Goal: Task Accomplishment & Management: Manage account settings

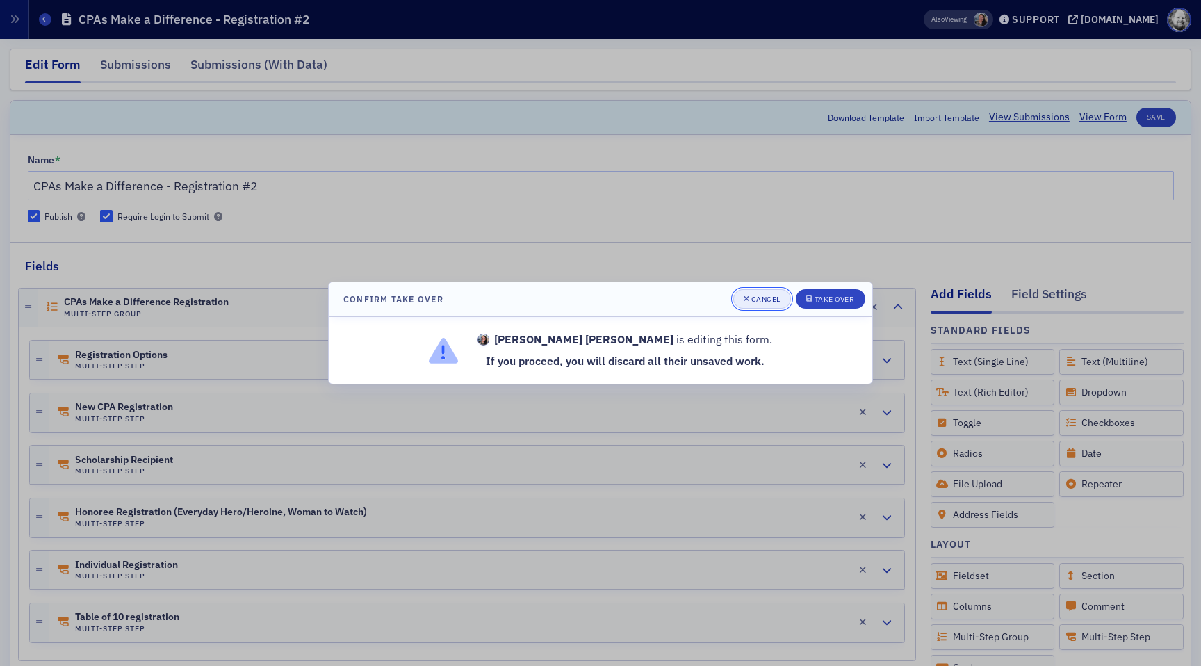
click at [757, 301] on div "Cancel" at bounding box center [765, 299] width 29 height 8
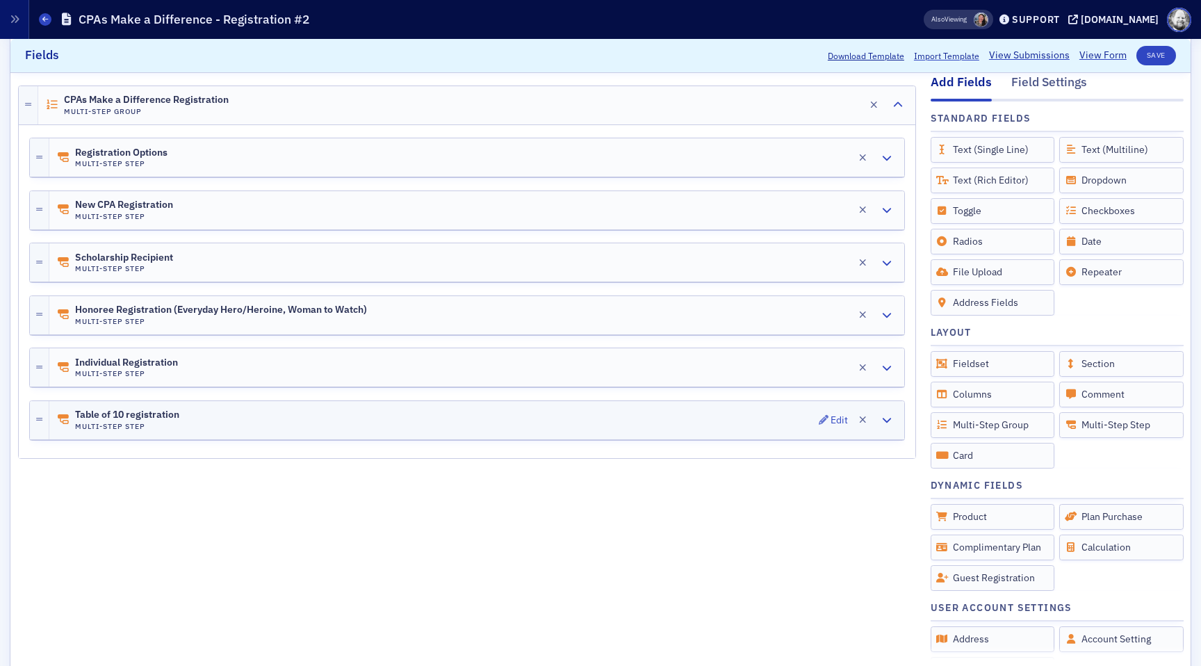
scroll to position [214, 0]
click at [836, 423] on div "Edit" at bounding box center [838, 419] width 17 height 8
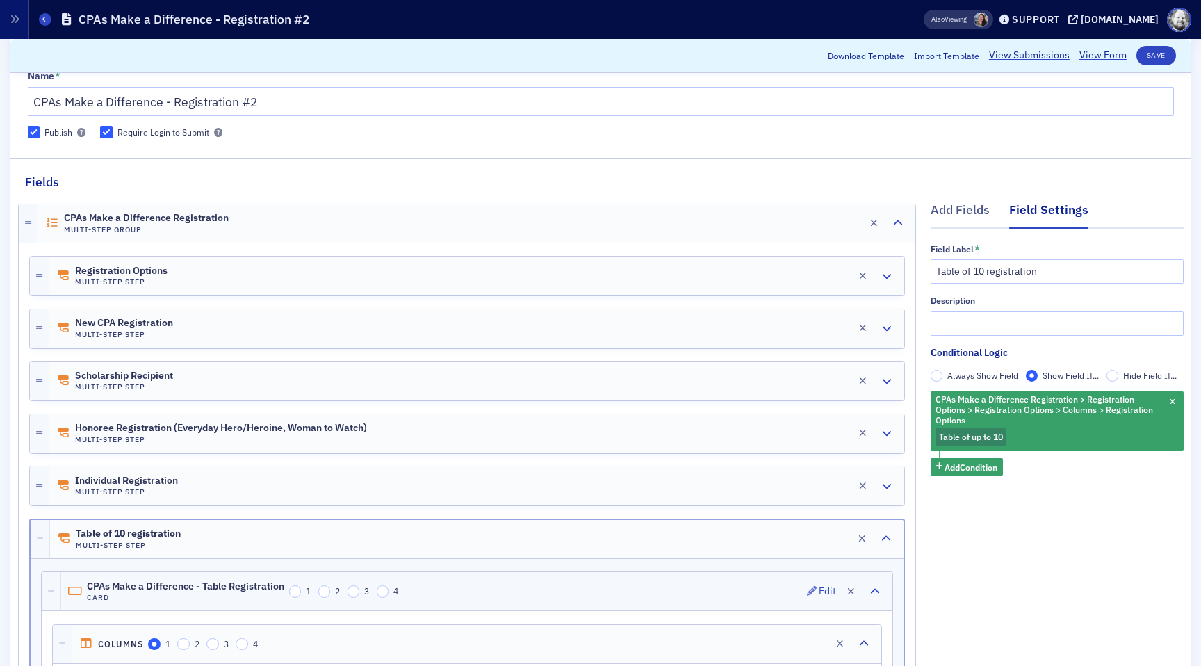
scroll to position [0, 0]
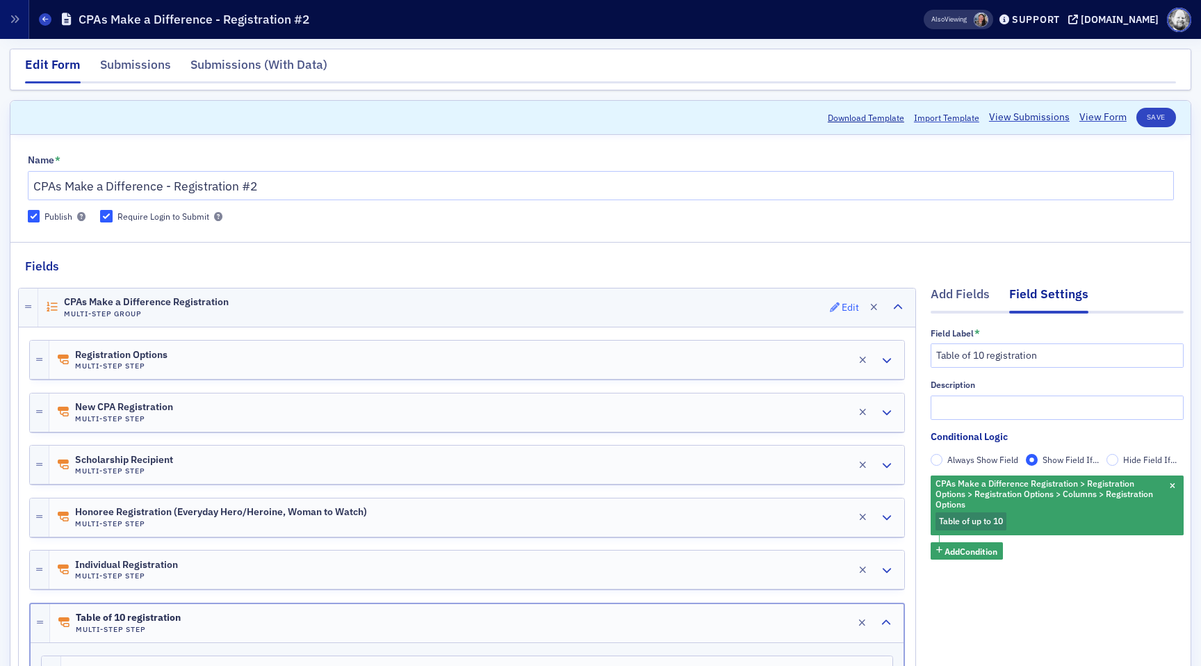
click at [832, 306] on icon "button" at bounding box center [835, 307] width 10 height 10
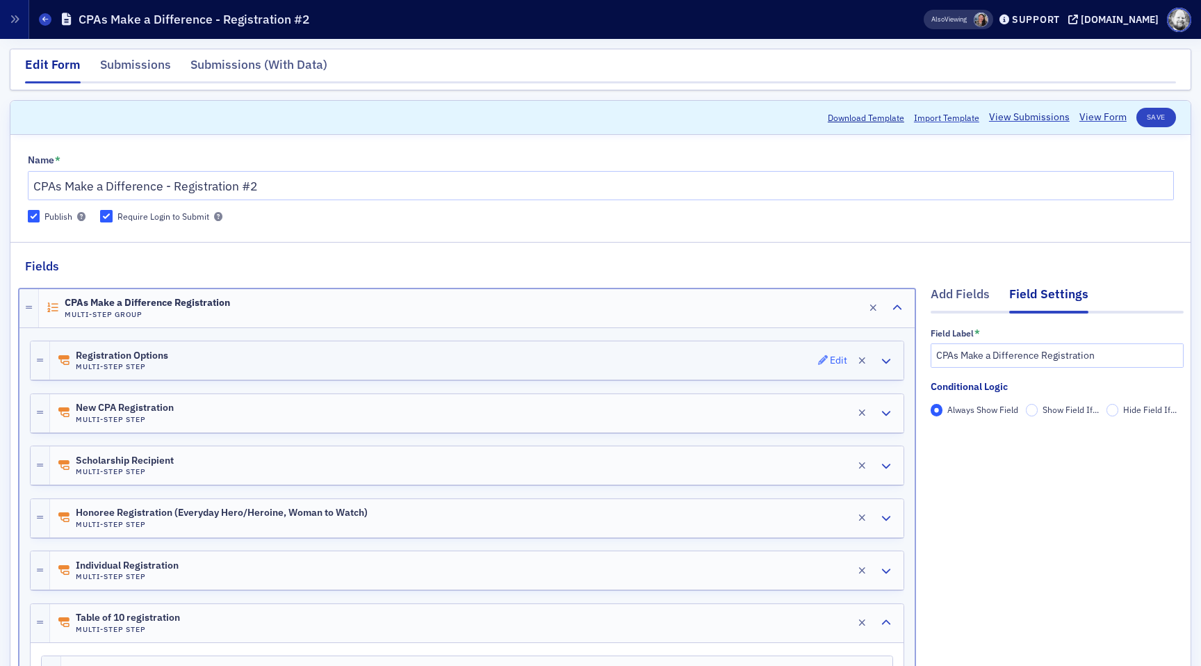
click at [836, 361] on div "Edit" at bounding box center [838, 360] width 17 height 8
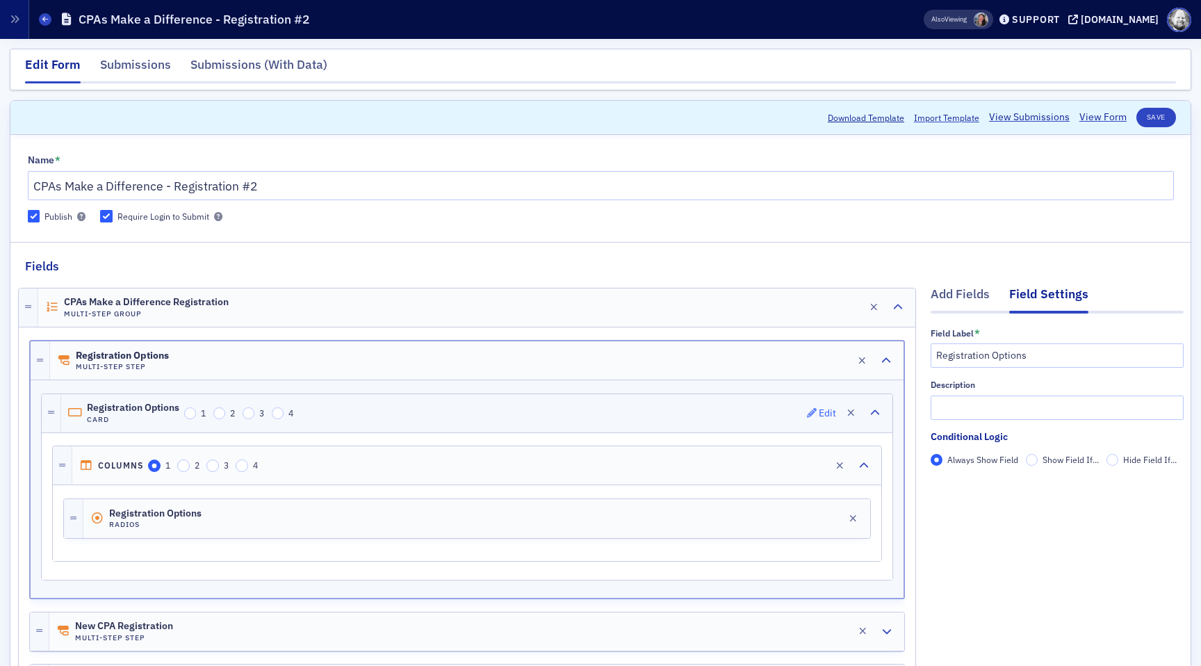
click at [828, 409] on div "Edit" at bounding box center [826, 413] width 17 height 8
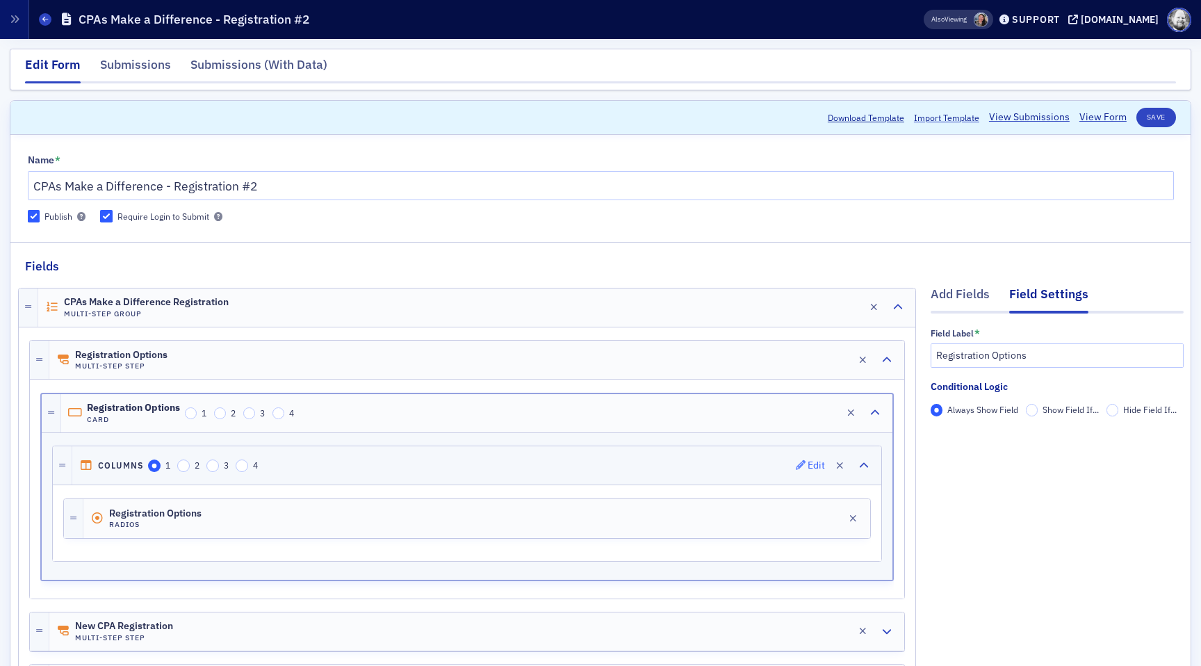
click at [807, 467] on span "Edit" at bounding box center [810, 465] width 30 height 10
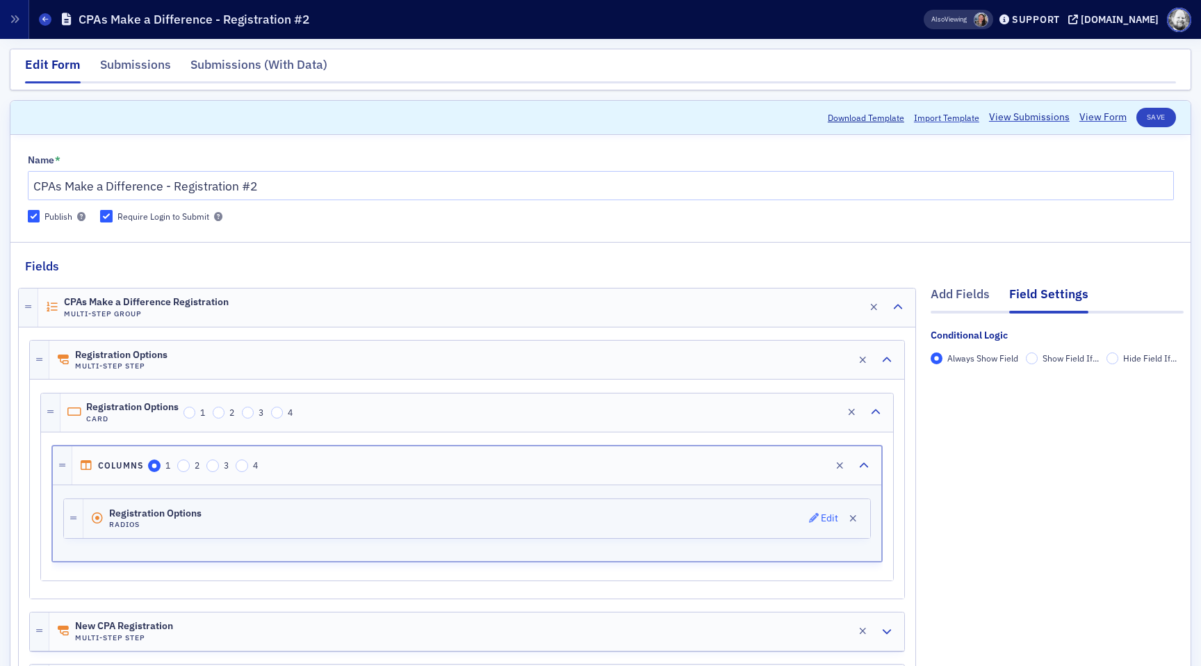
click at [814, 511] on button "Edit" at bounding box center [824, 518] width 30 height 19
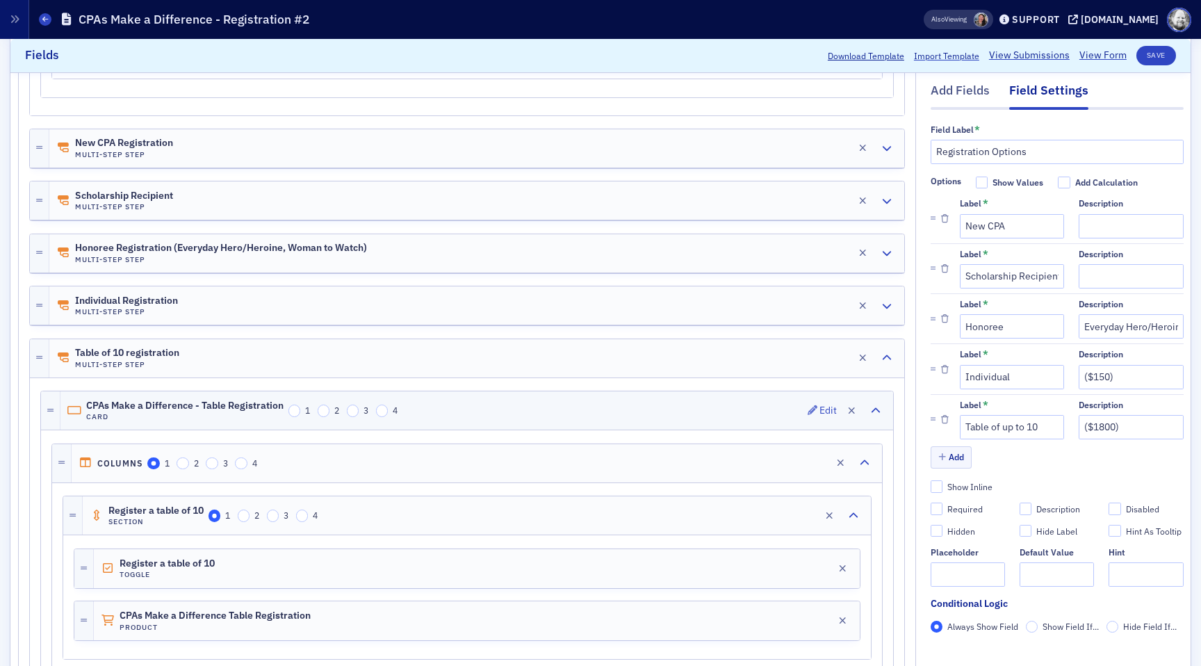
scroll to position [486, 0]
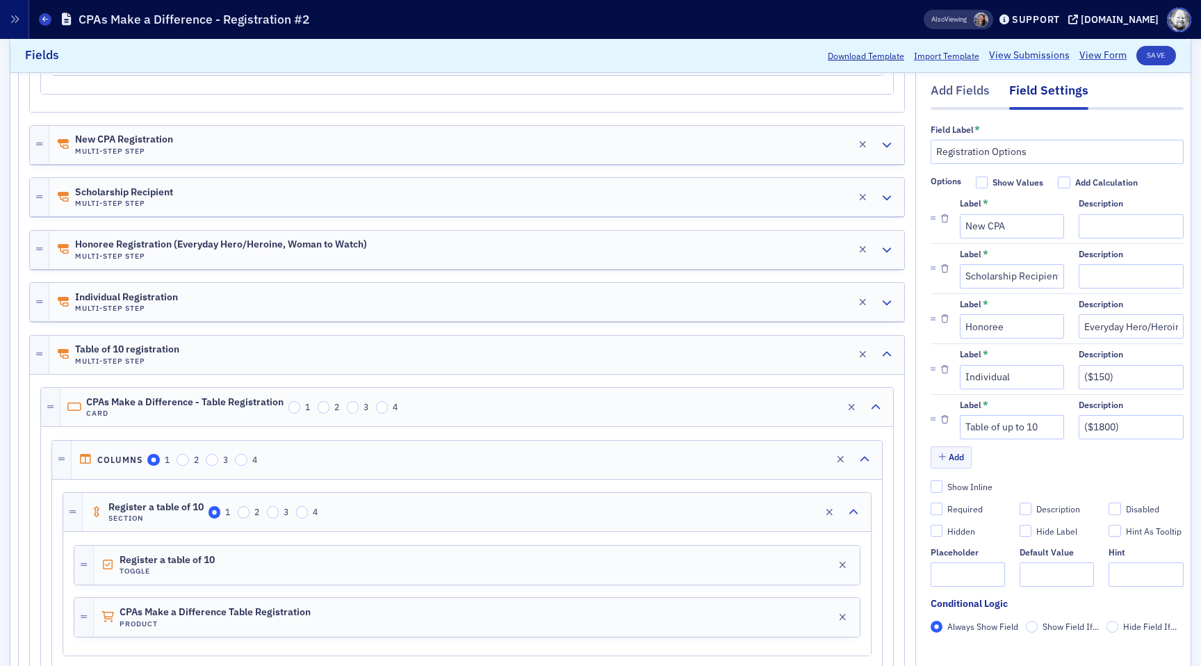
click at [1030, 52] on link "View Submissions" at bounding box center [1029, 56] width 81 height 15
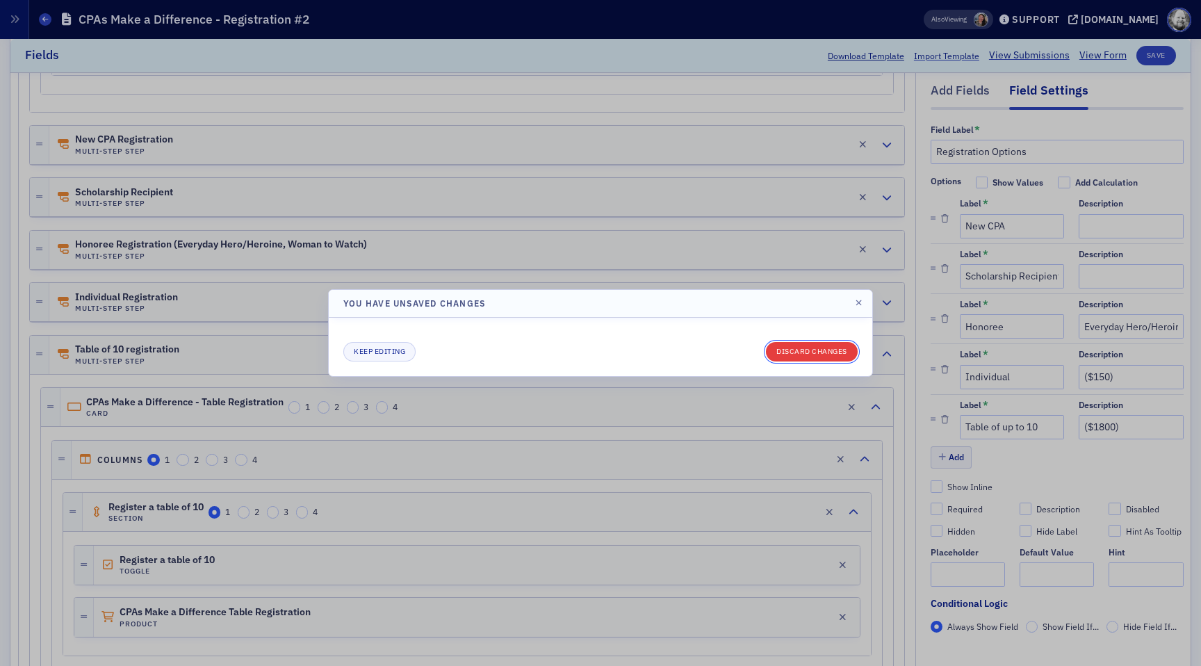
click at [802, 346] on button "Discard changes" at bounding box center [812, 351] width 92 height 19
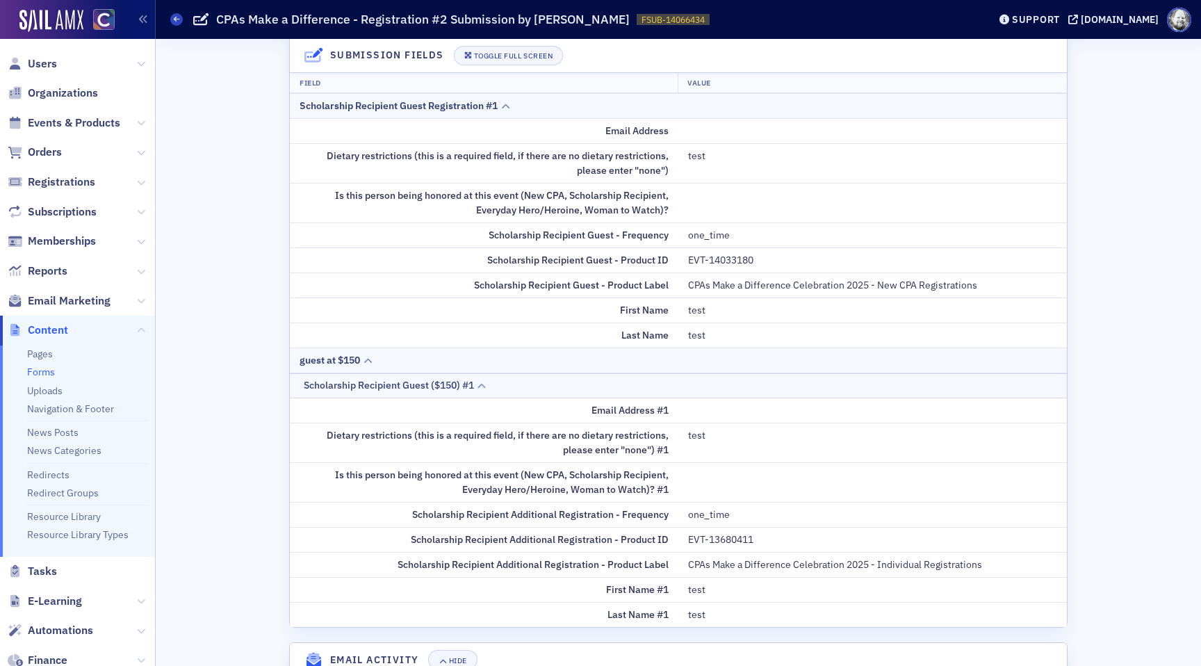
scroll to position [445, 0]
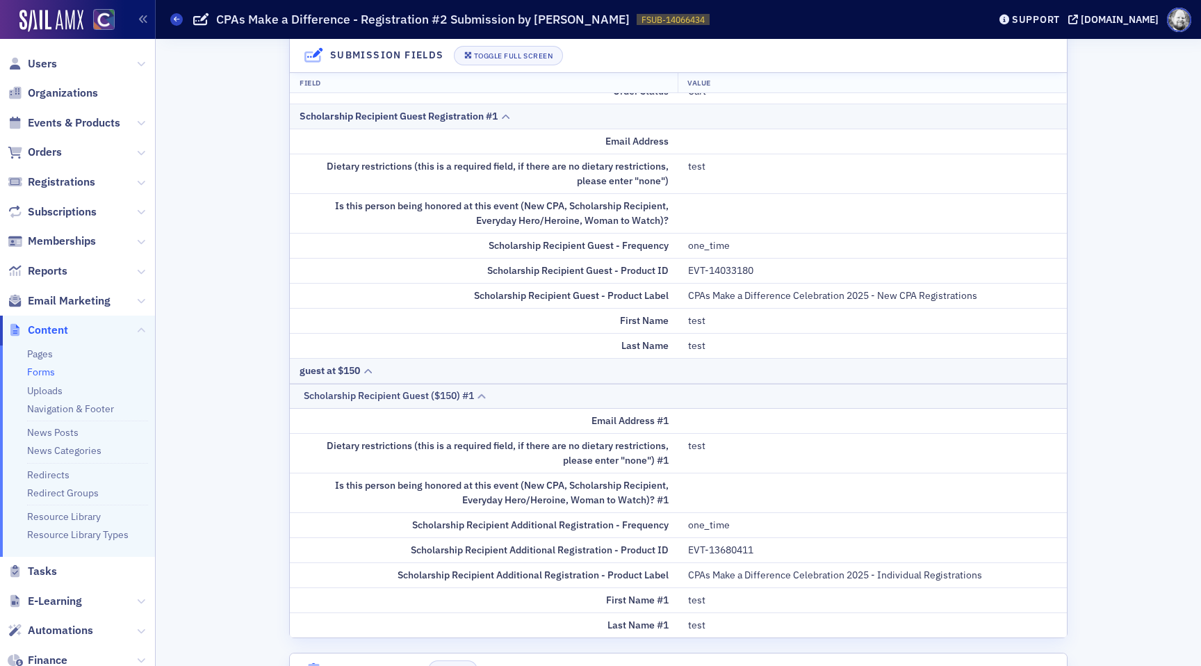
click at [511, 117] on div "Scholarship Recipient Guest Registration #1" at bounding box center [677, 116] width 757 height 15
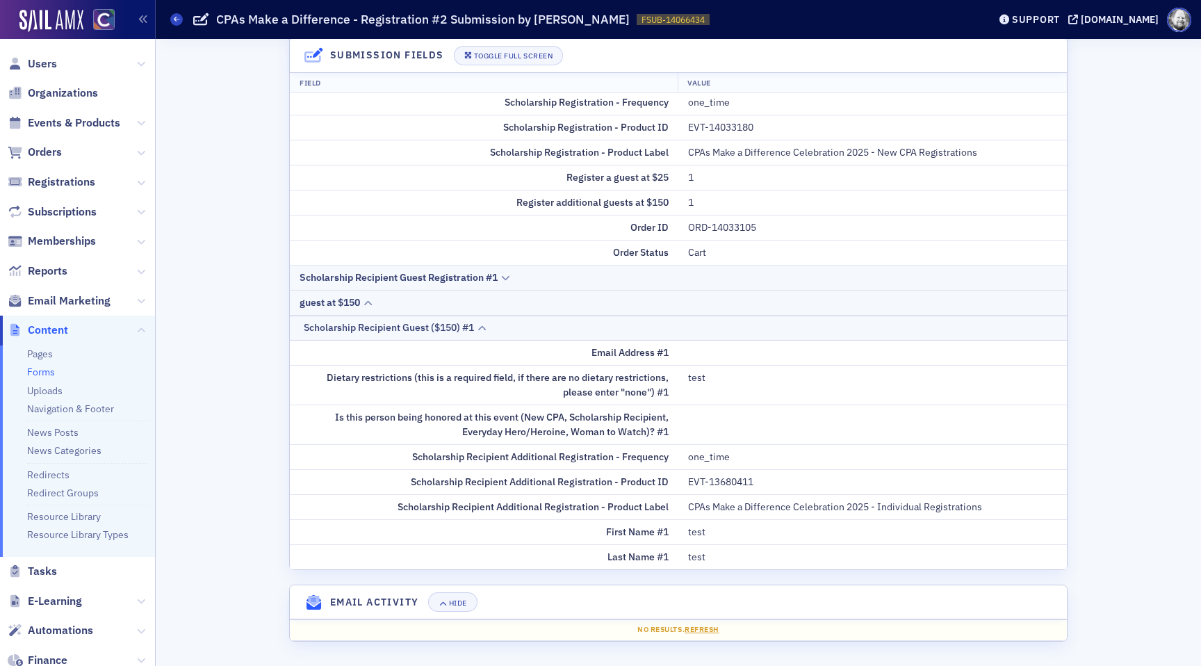
click at [503, 272] on div at bounding box center [505, 277] width 10 height 15
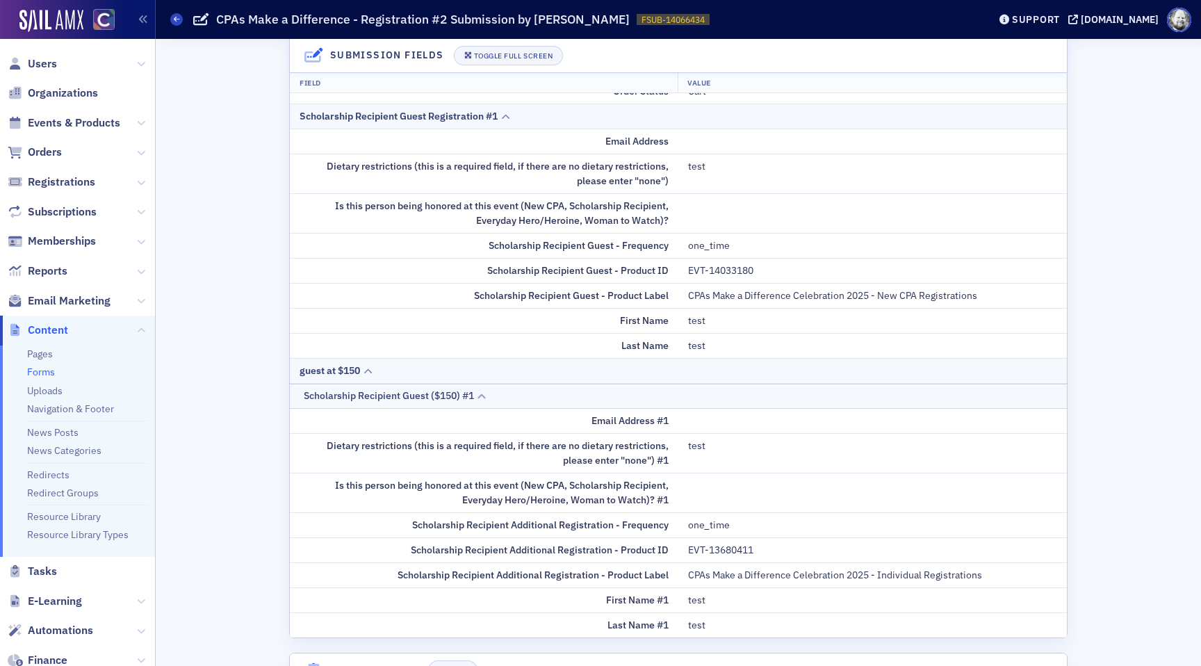
click at [362, 368] on div "guest at $150" at bounding box center [677, 370] width 757 height 15
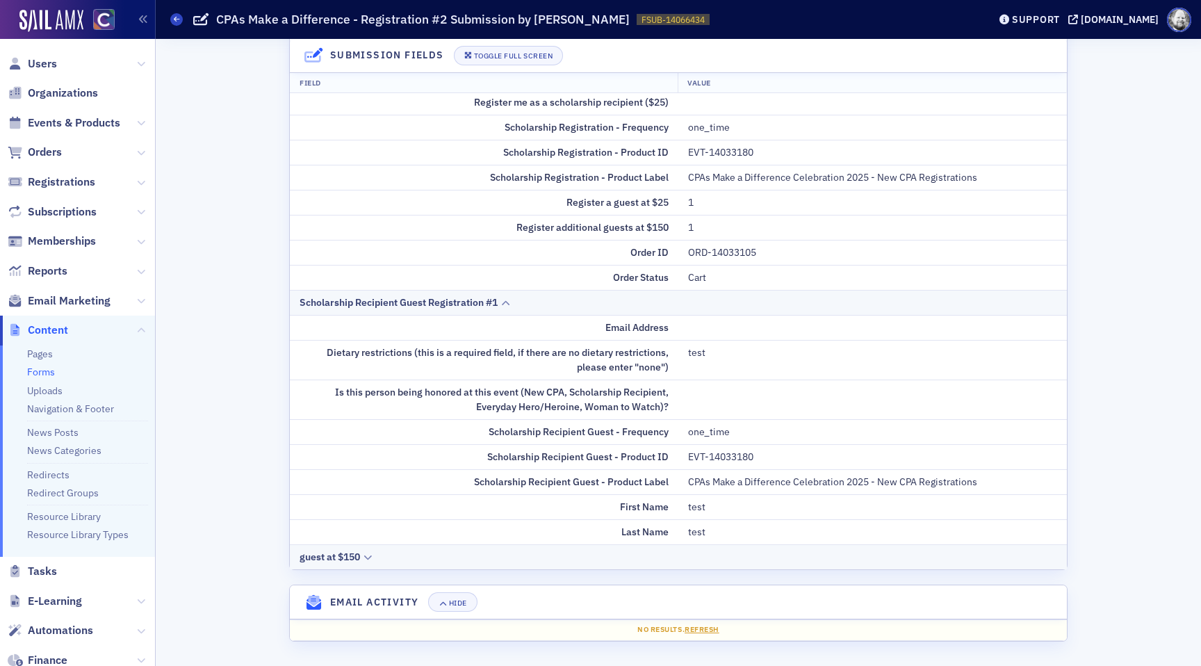
scroll to position [0, 0]
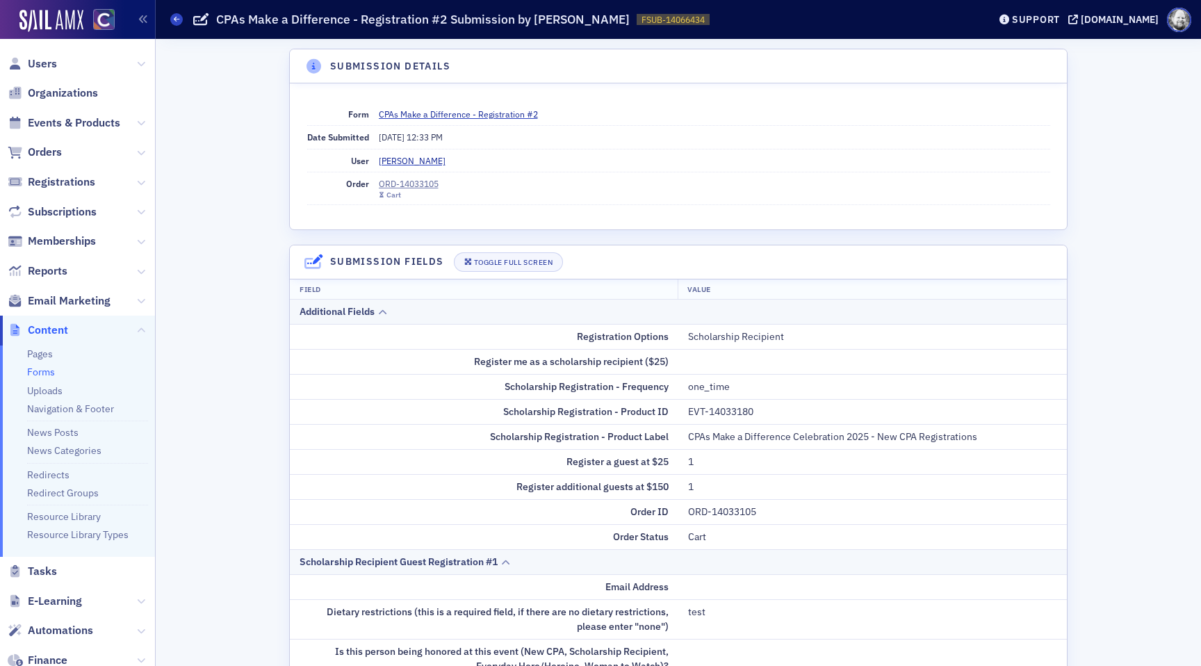
click at [47, 363] on ul "Pages Forms Uploads Navigation & Footer News Posts News Categories Redirects Re…" at bounding box center [77, 450] width 155 height 211
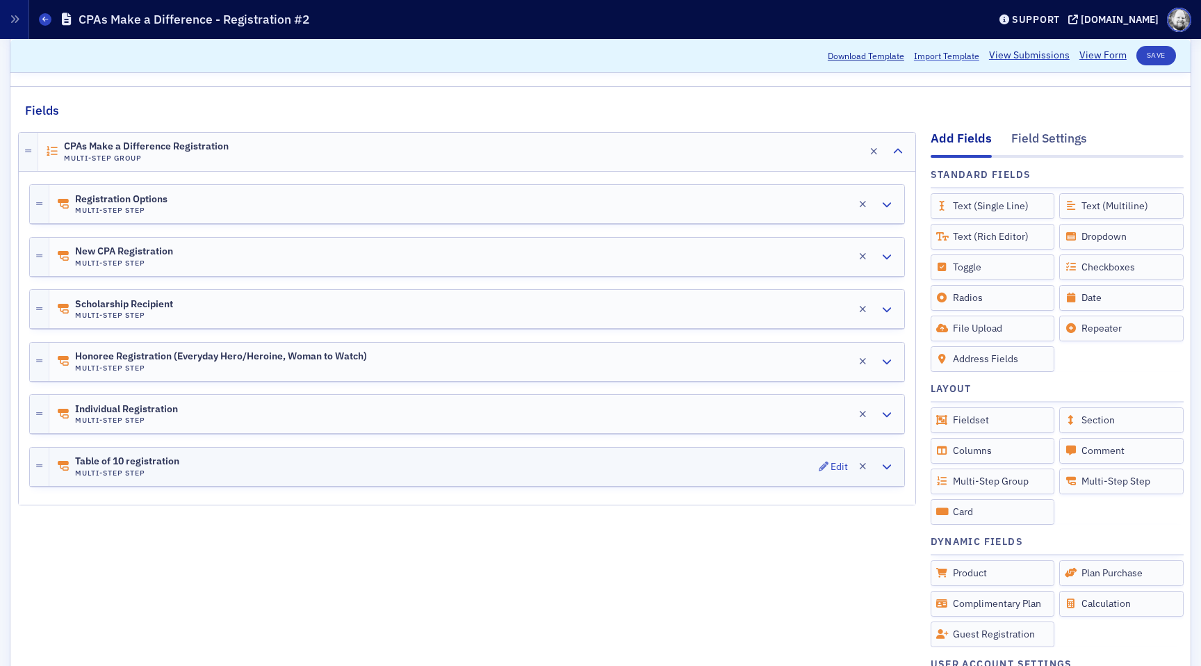
scroll to position [167, 0]
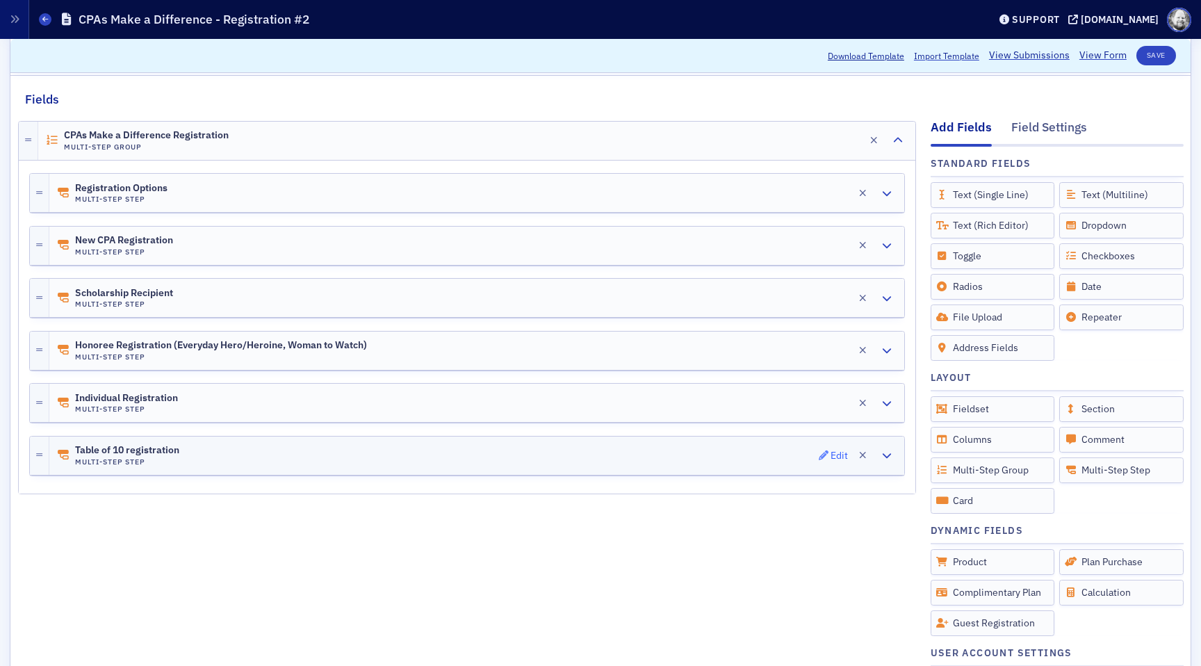
click at [823, 450] on icon "button" at bounding box center [823, 455] width 10 height 10
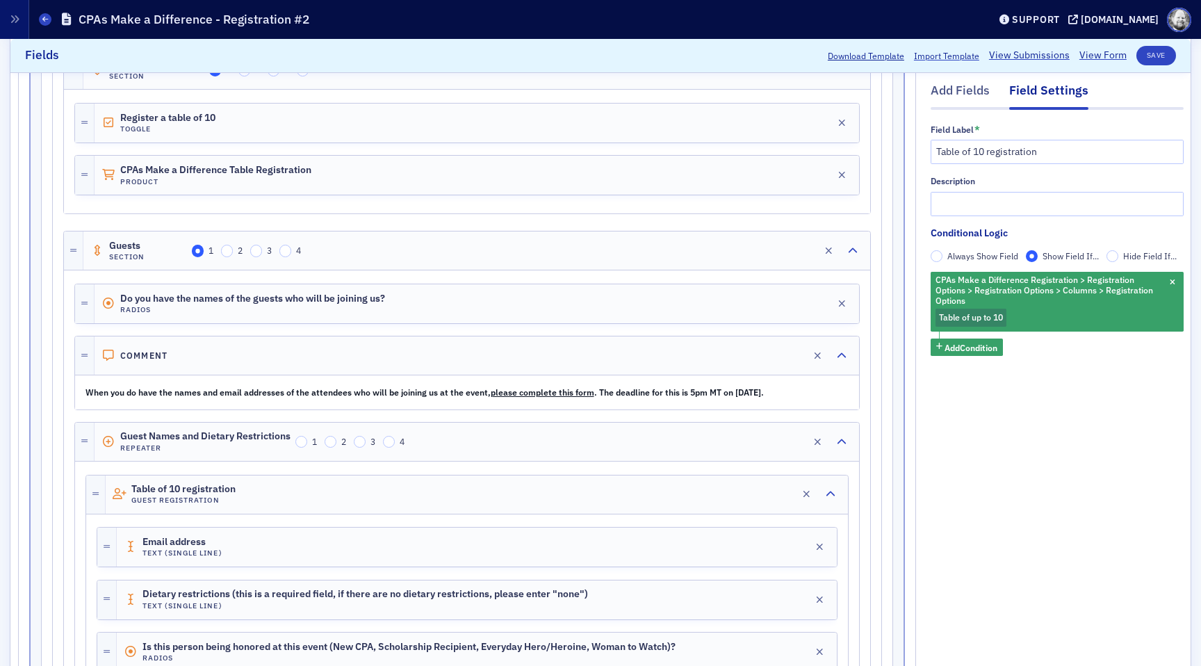
scroll to position [711, 0]
click at [789, 438] on div "Edit" at bounding box center [793, 441] width 17 height 8
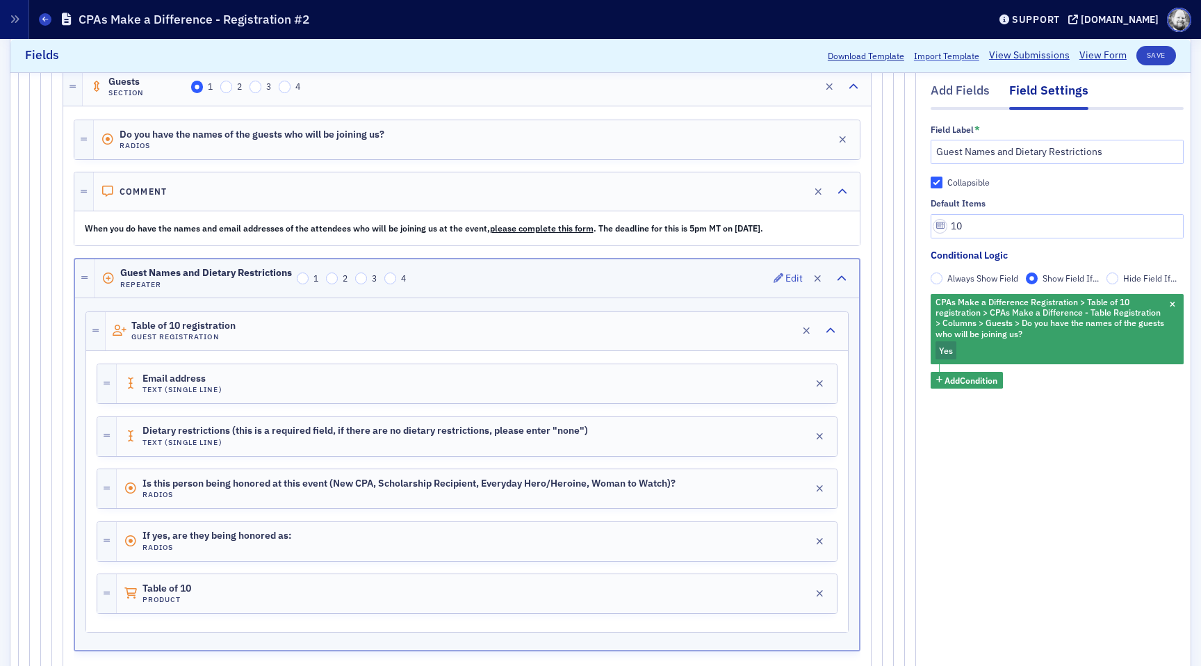
scroll to position [881, 0]
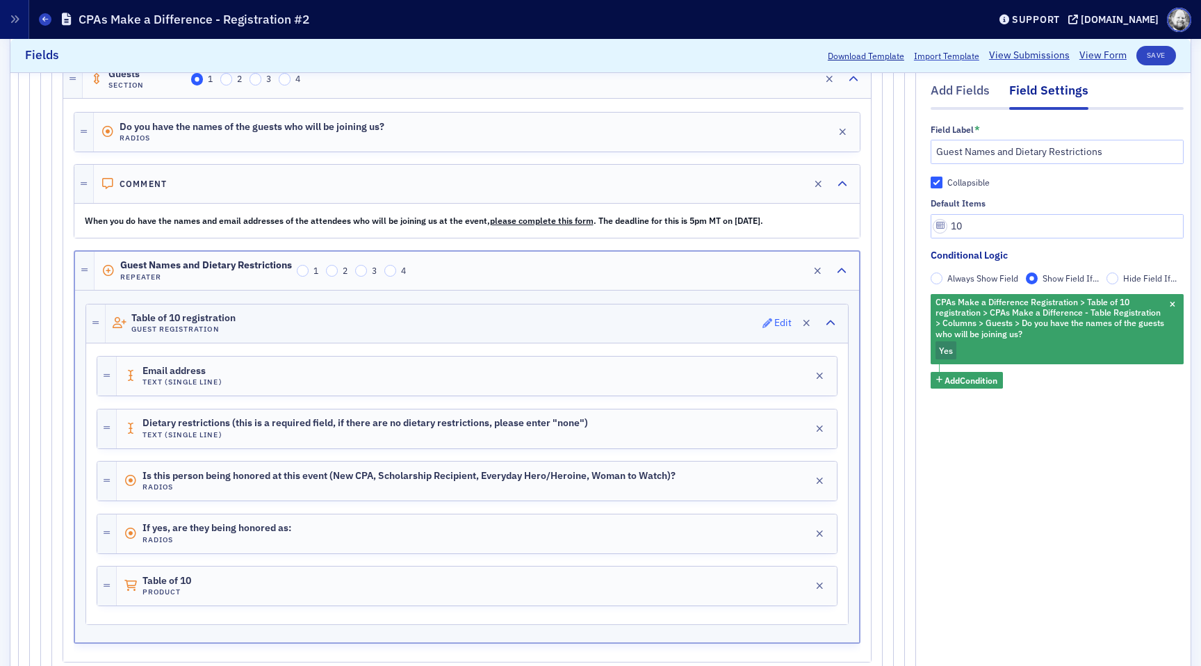
click at [768, 329] on button "Edit" at bounding box center [777, 322] width 30 height 19
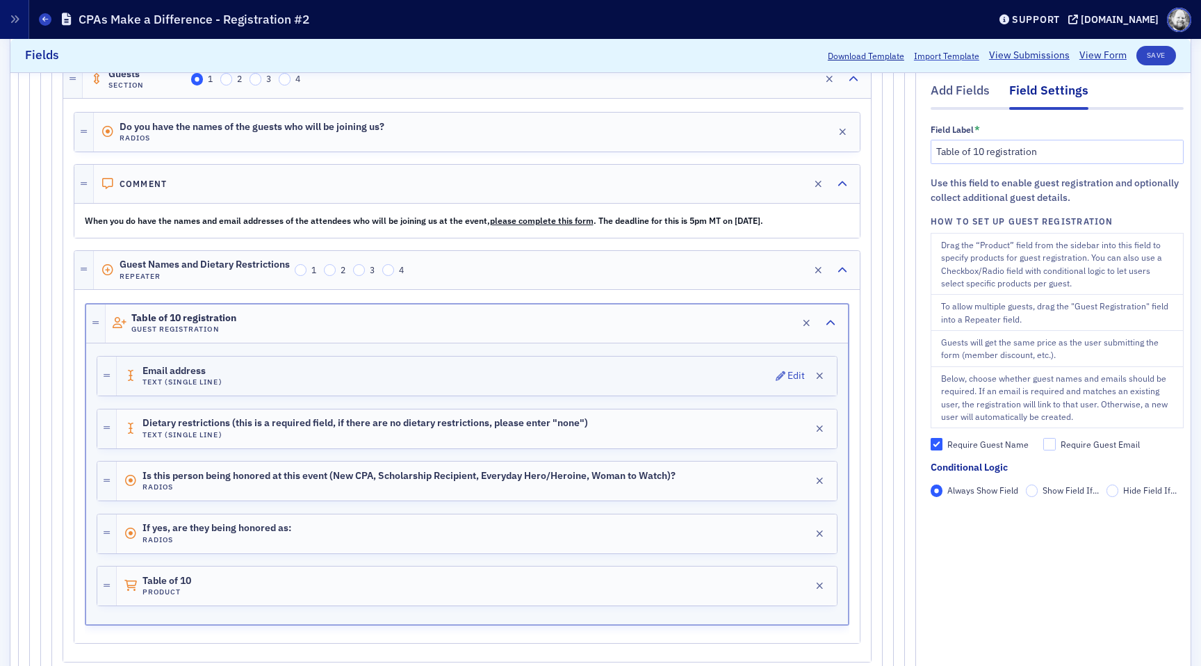
click at [762, 373] on div "Email address Text (Single Line) Edit" at bounding box center [477, 375] width 720 height 39
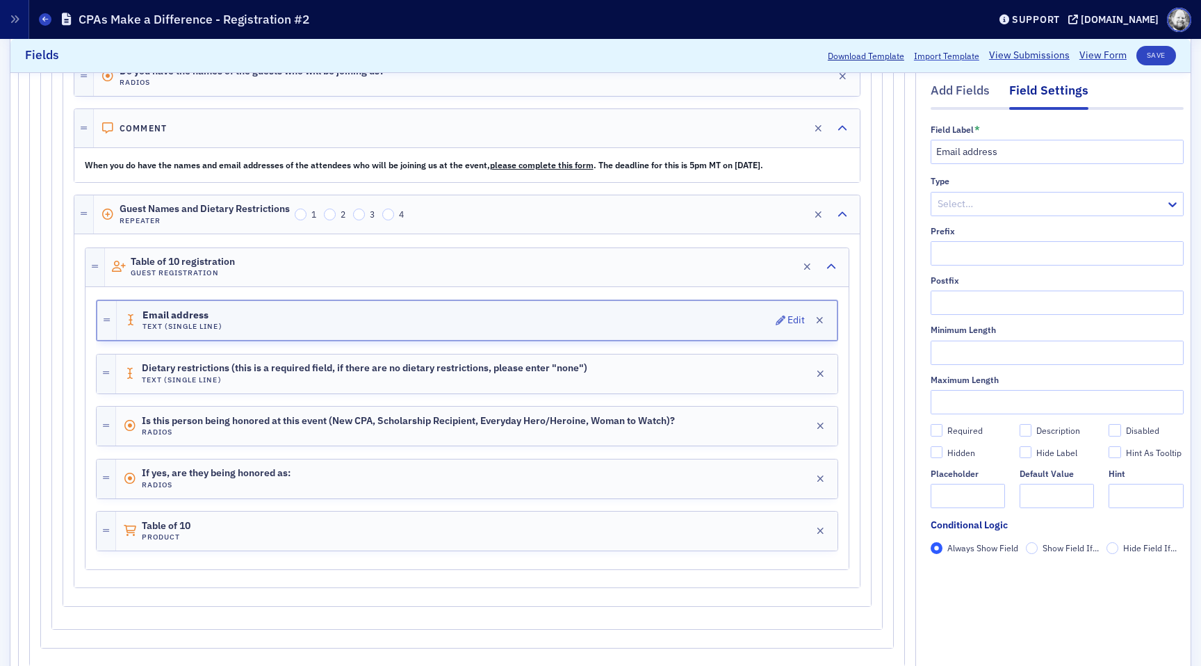
scroll to position [939, 0]
click at [792, 373] on div "Edit" at bounding box center [796, 372] width 17 height 8
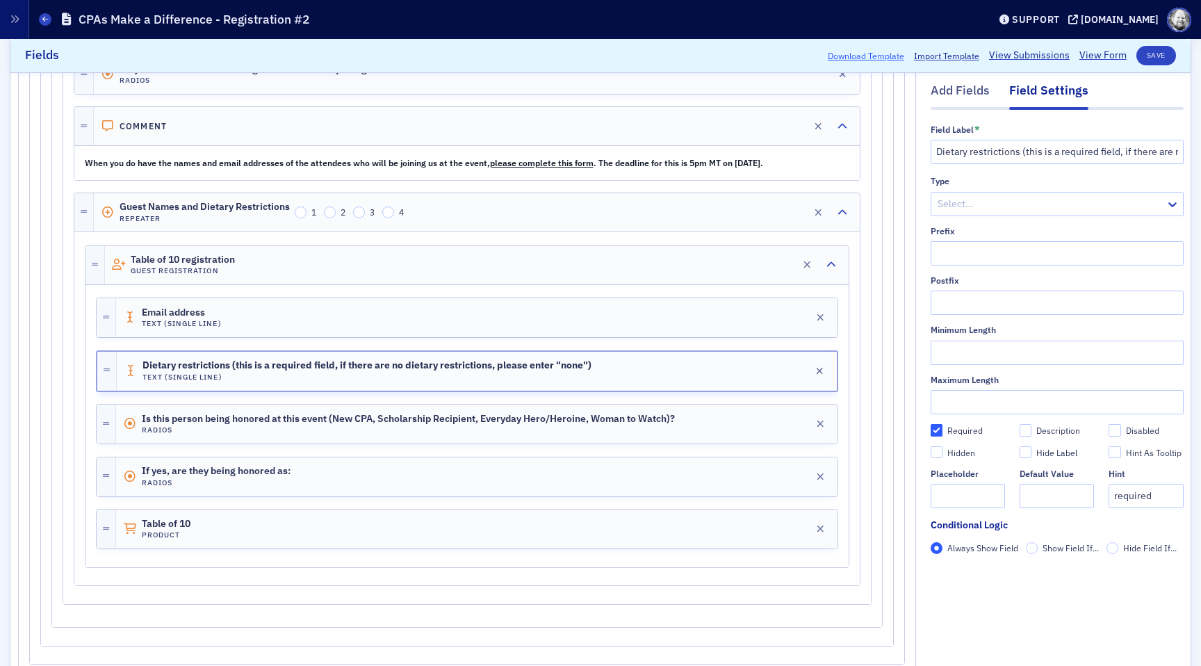
click at [868, 56] on button "Download Template" at bounding box center [865, 55] width 76 height 13
click at [1015, 56] on link "View Submissions" at bounding box center [1029, 56] width 81 height 15
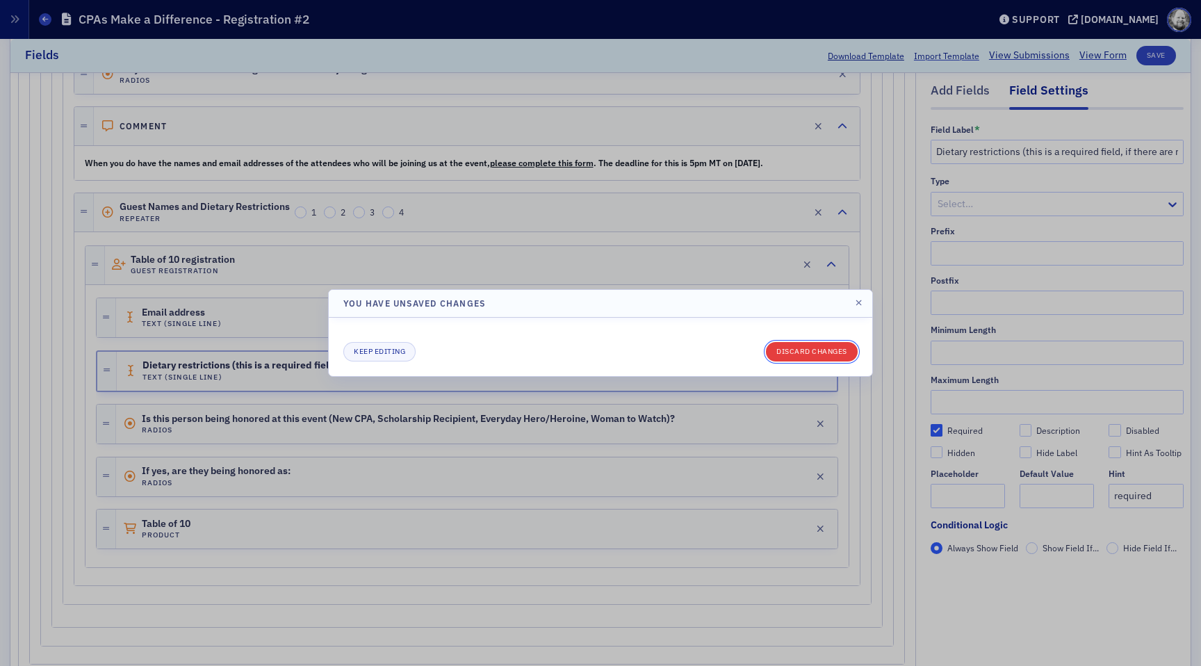
click at [834, 352] on button "Discard changes" at bounding box center [812, 351] width 92 height 19
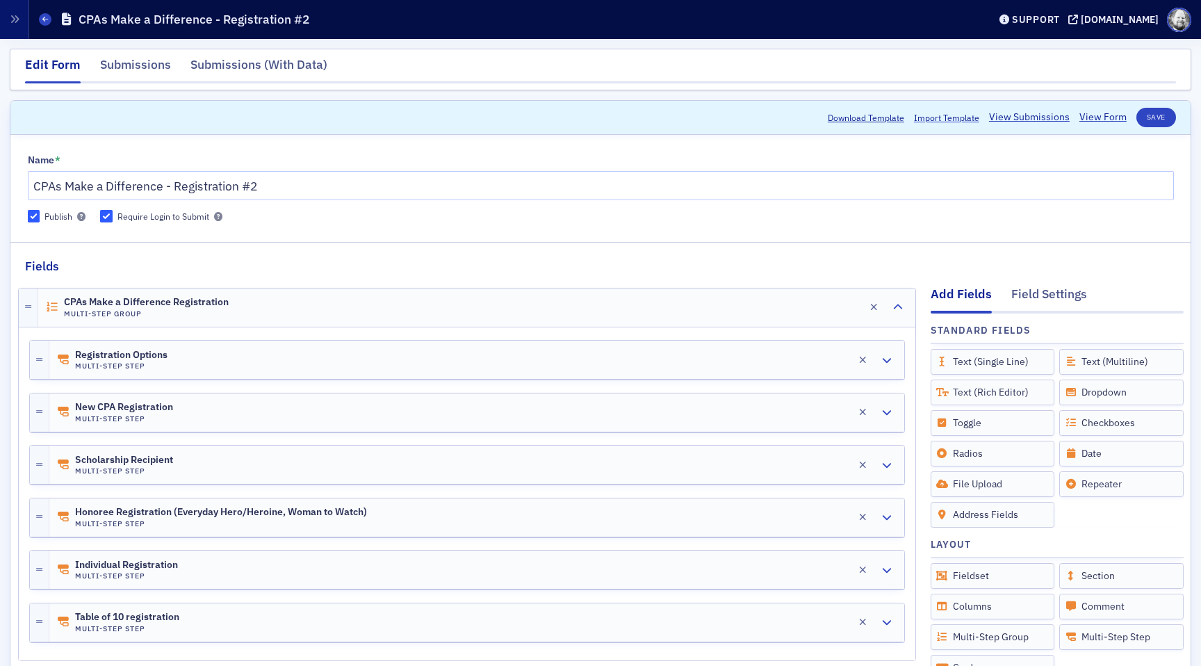
click at [256, 149] on fieldset "Name * CPAs Make a Difference - Registration #2 Publish Require Login to Submit" at bounding box center [600, 186] width 1180 height 92
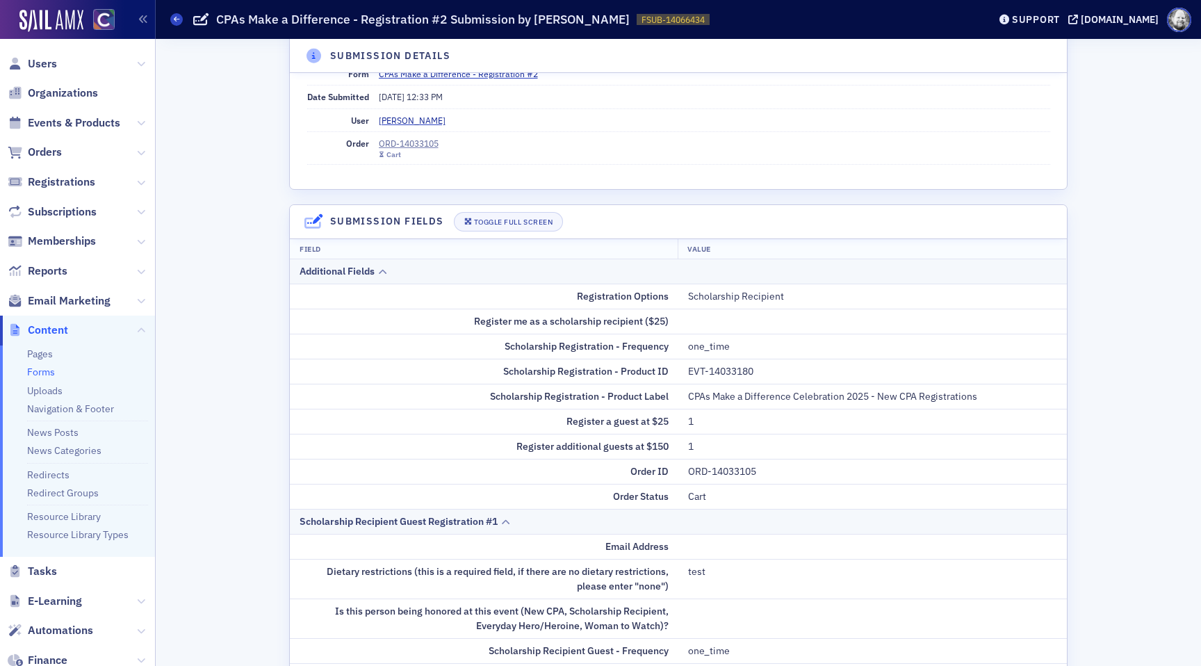
scroll to position [59, 0]
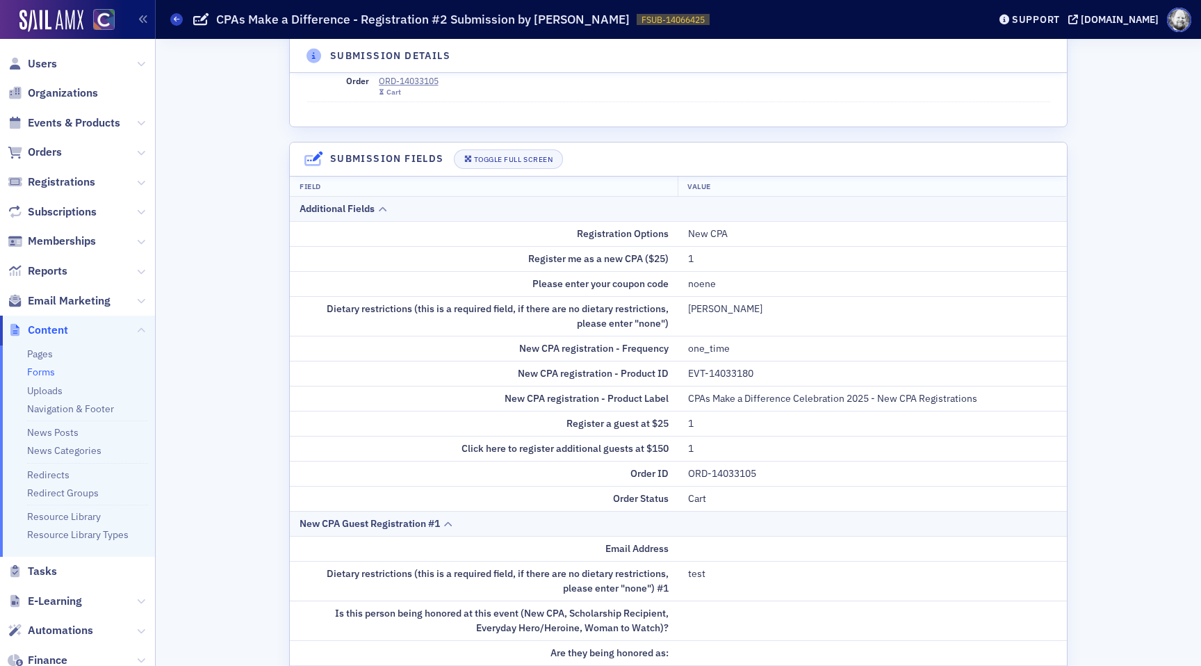
scroll to position [76, 0]
